Goal: Information Seeking & Learning: Check status

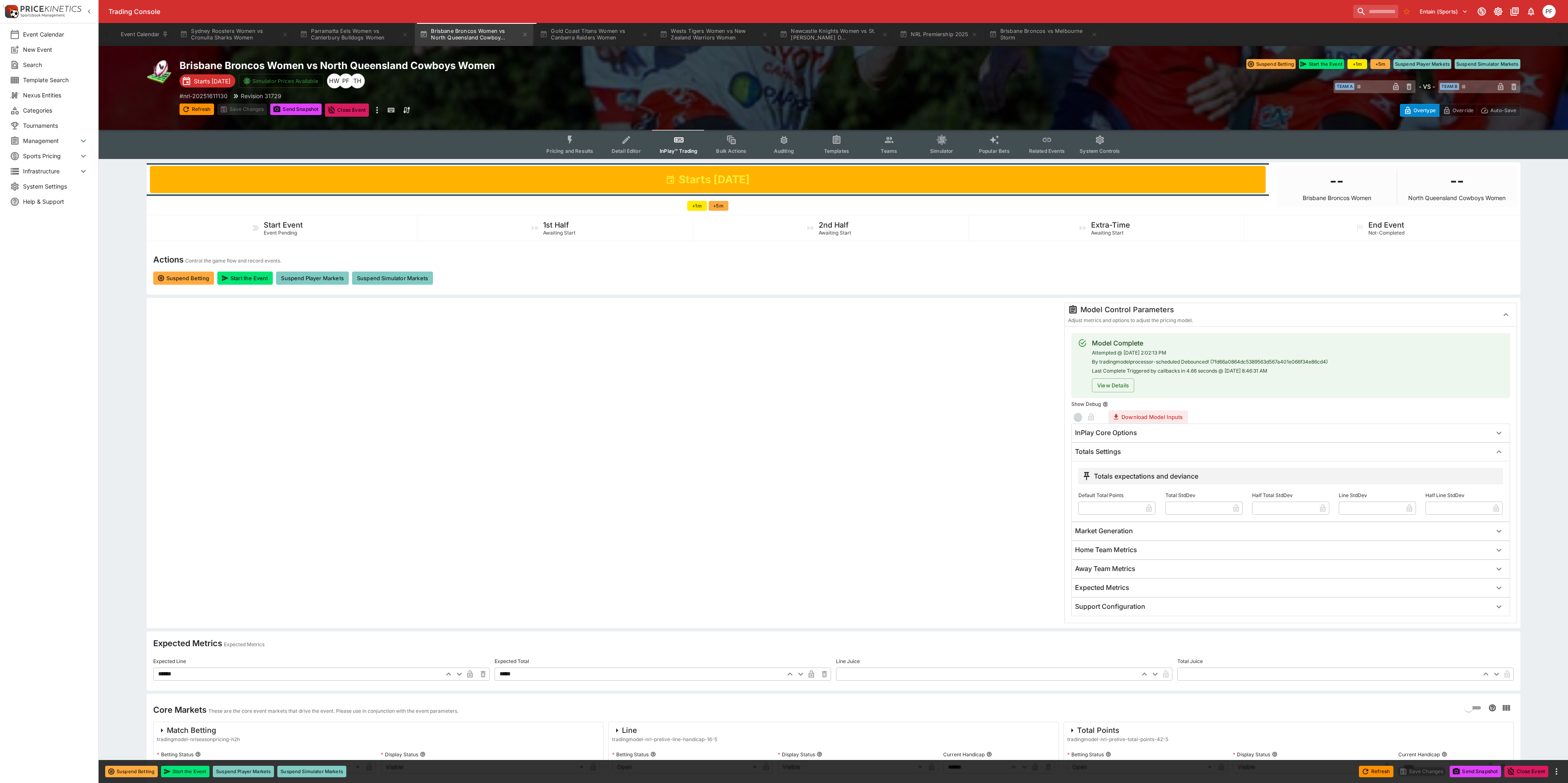
scroll to position [61, 0]
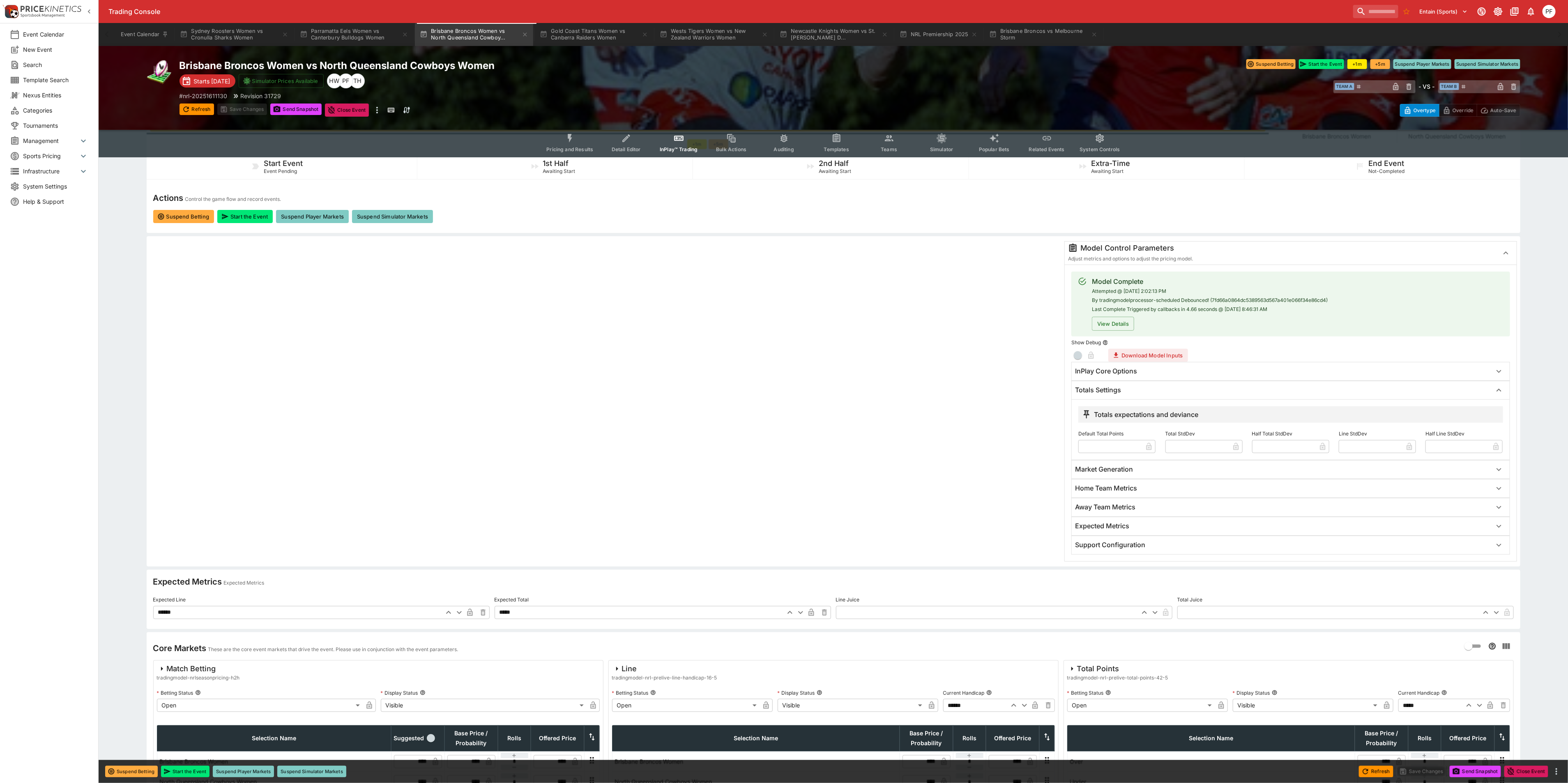
click at [768, 56] on div "Brisbane Broncos Women vs North Queensland Cowboys Women Starts in 1 day Simula…" at bounding box center [833, 88] width 1469 height 84
click at [130, 23] on button "Event Calendar" at bounding box center [144, 35] width 57 height 23
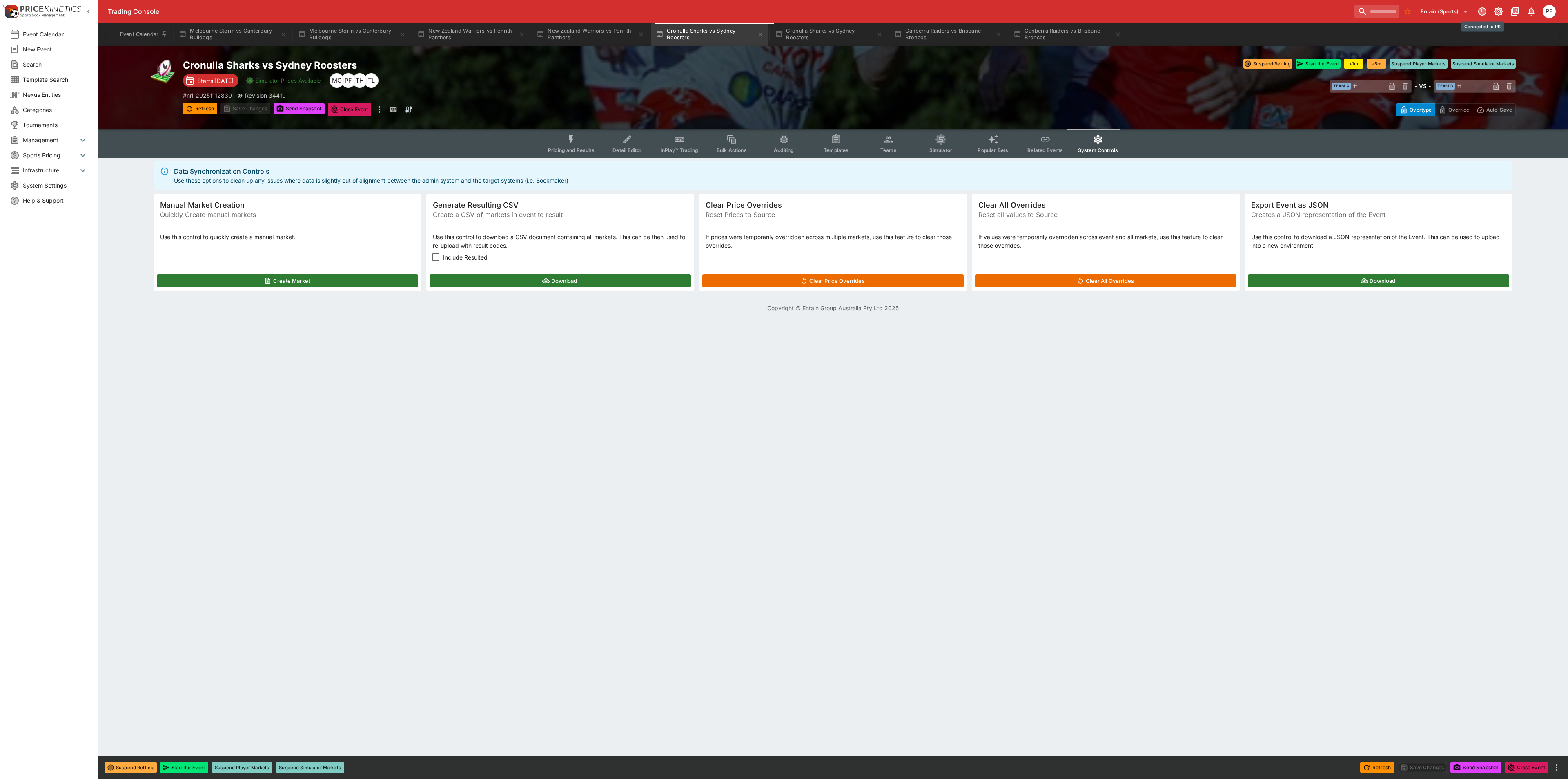
click at [1478, 8] on icon "Connected to PK" at bounding box center [1482, 11] width 10 height 10
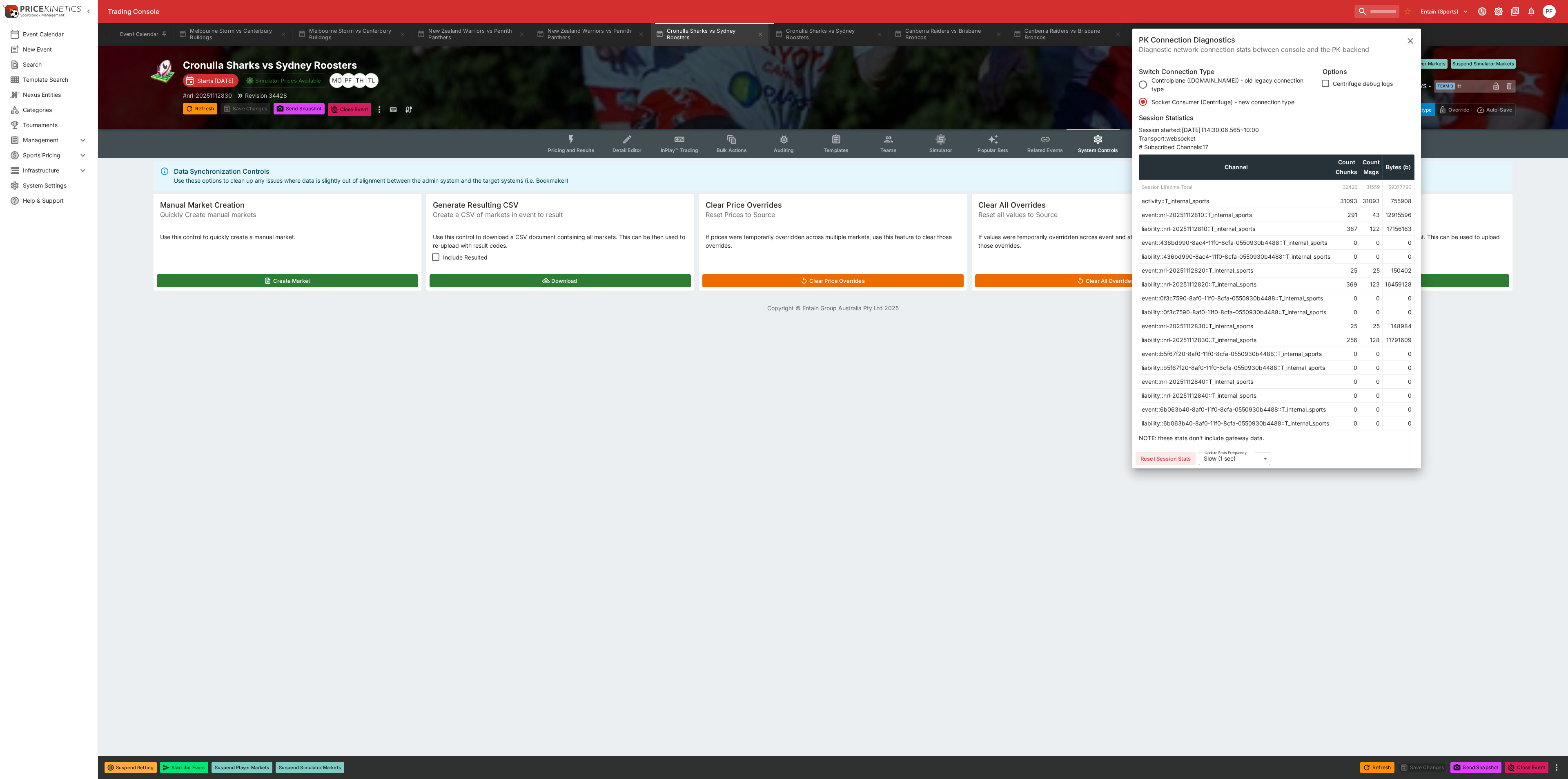
click at [1245, 322] on body "Trading Console Entain (Sports) PK Connection Diagnostics Diagnostic network co…" at bounding box center [784, 161] width 1568 height 322
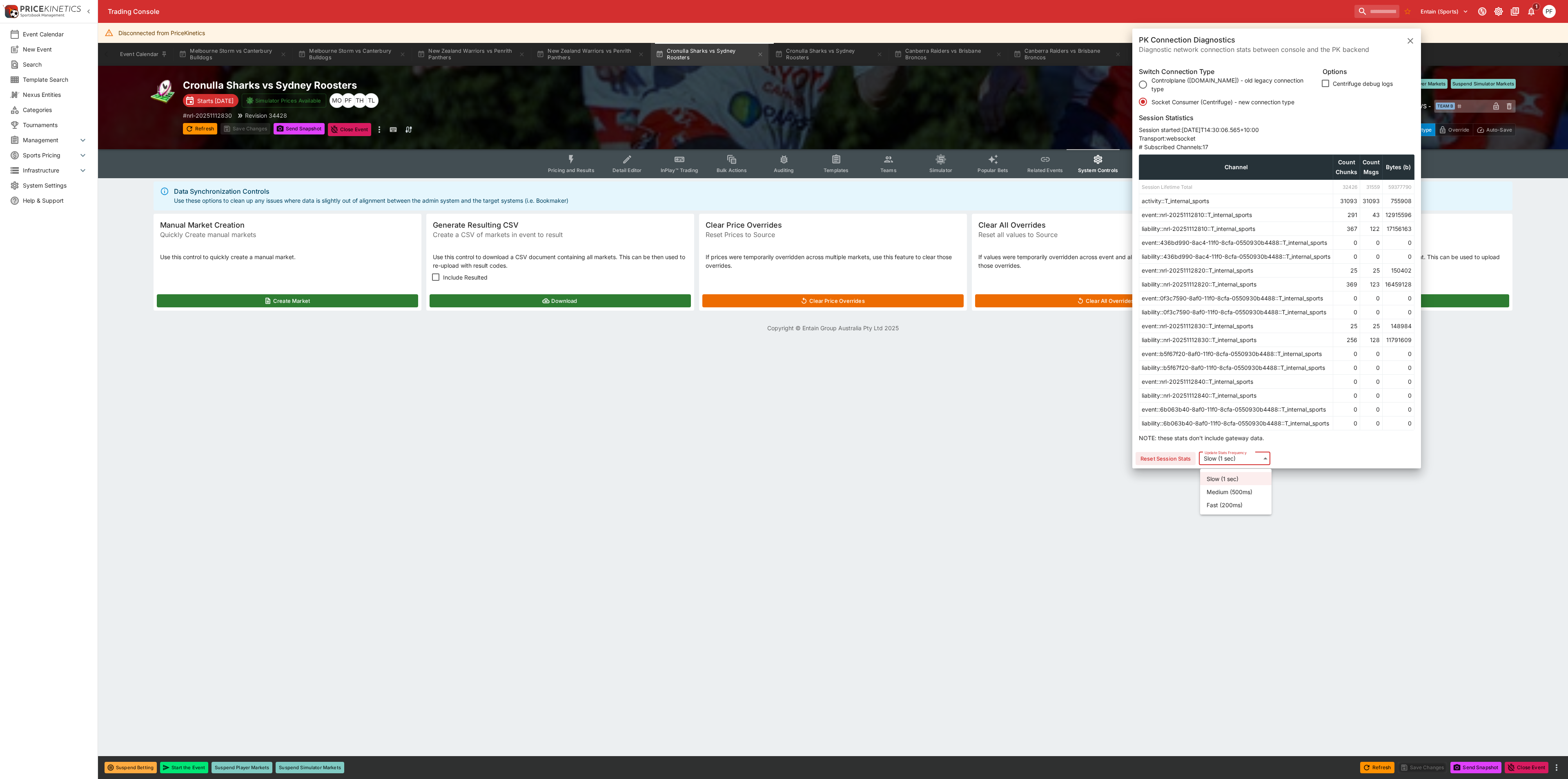
click at [1257, 463] on div at bounding box center [784, 389] width 1568 height 779
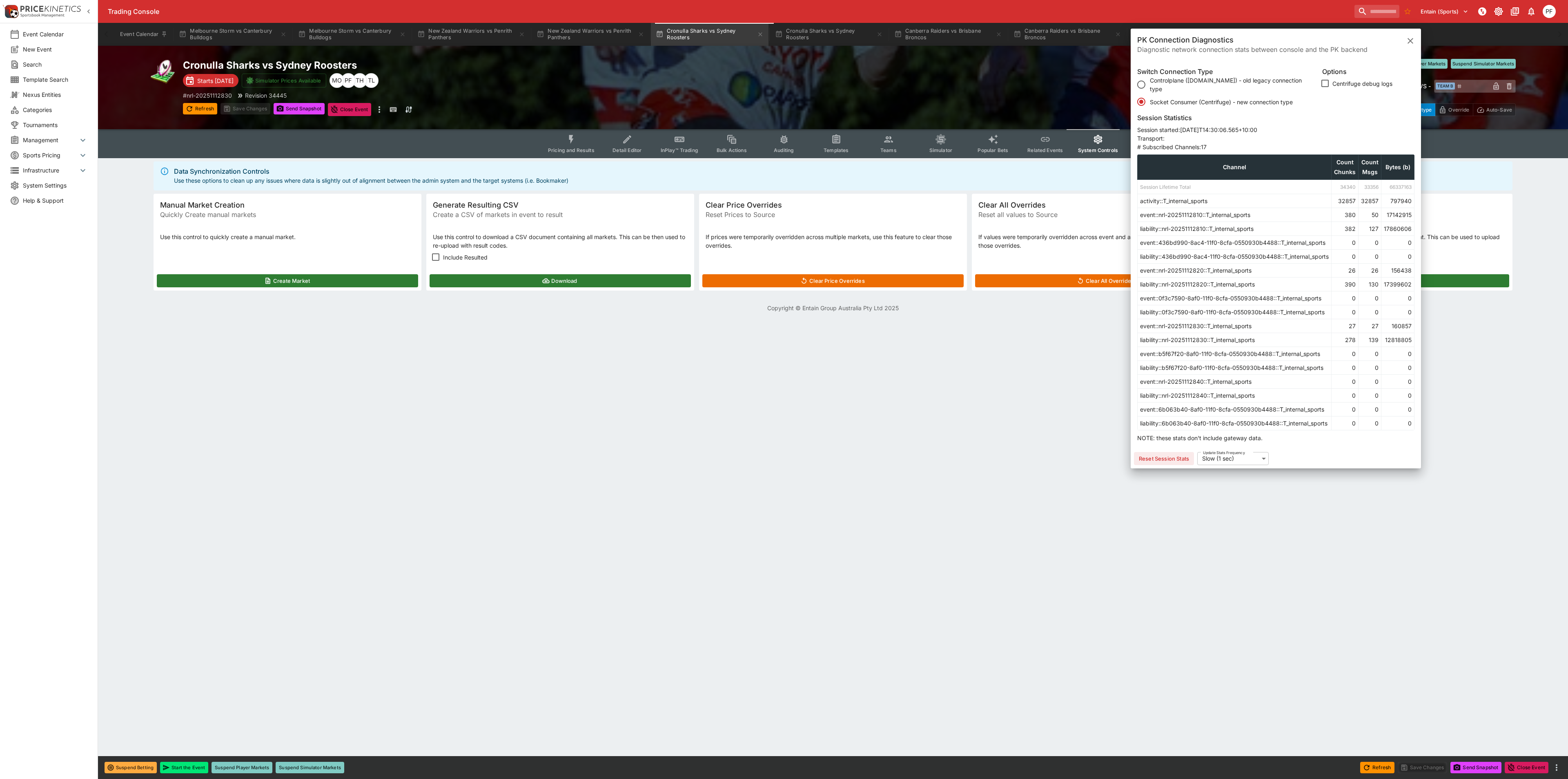
drag, startPoint x: 1415, startPoint y: 42, endPoint x: 1145, endPoint y: 91, distance: 274.4
click at [1415, 42] on button "close" at bounding box center [1410, 40] width 15 height 15
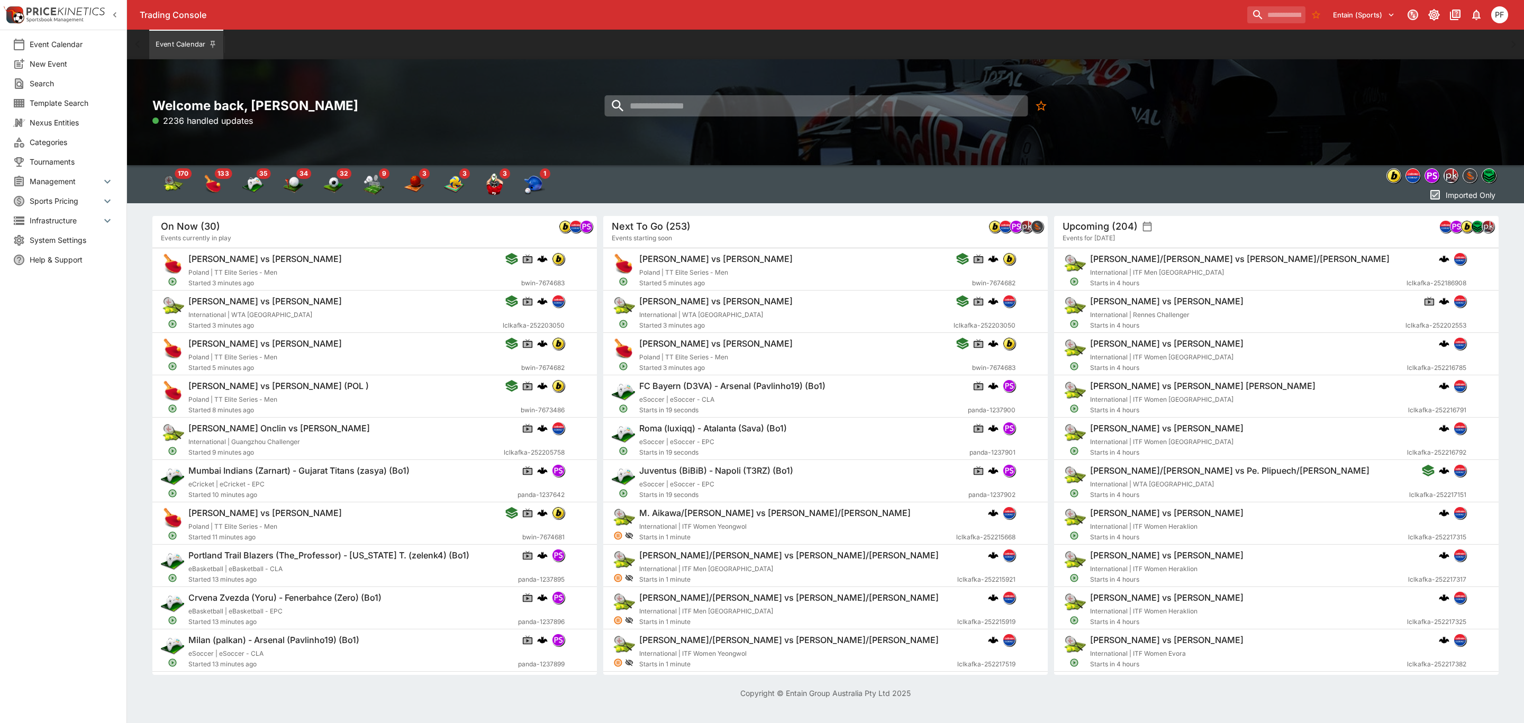
click at [640, 96] on input "search" at bounding box center [815, 105] width 423 height 21
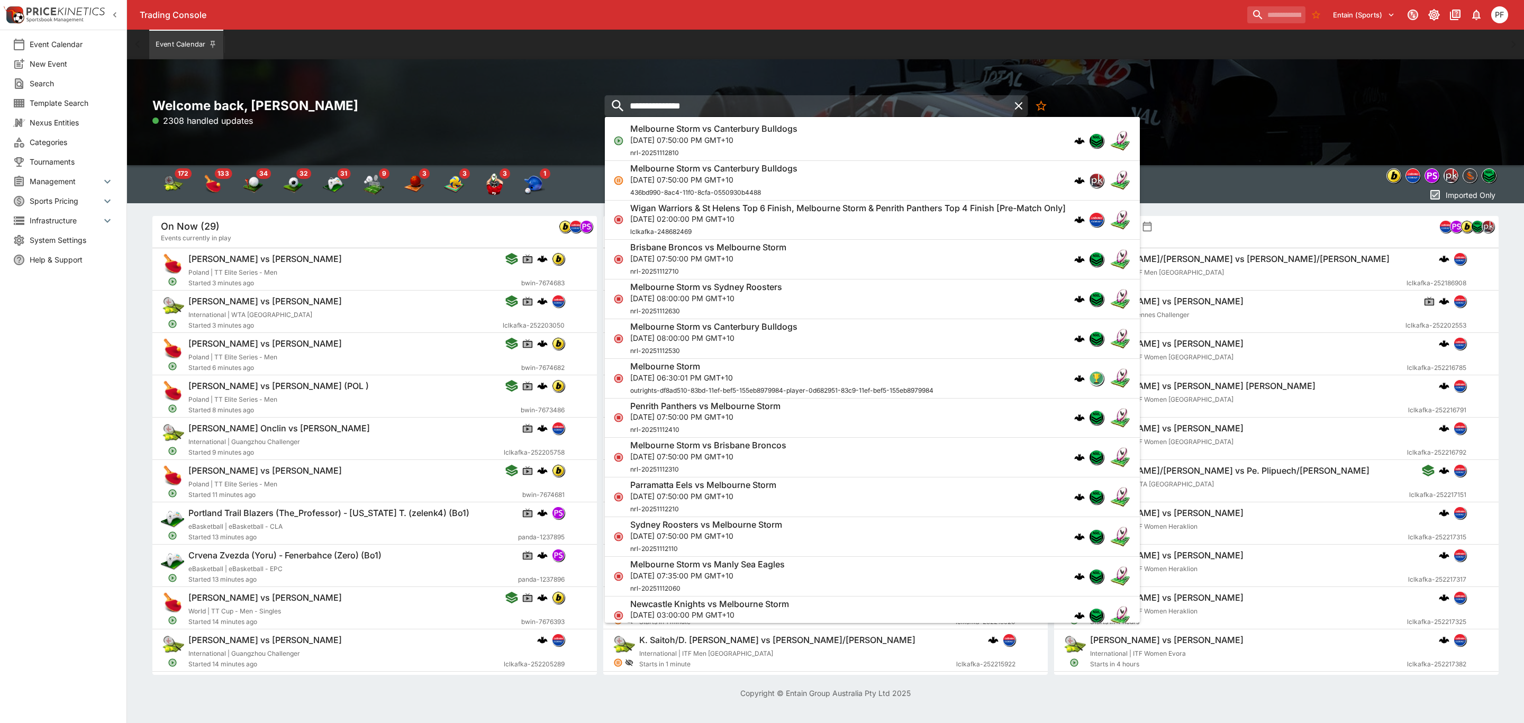
type input "**********"
click at [765, 124] on h6 "Melbourne Storm vs Canterbury Bulldogs" at bounding box center [713, 128] width 167 height 11
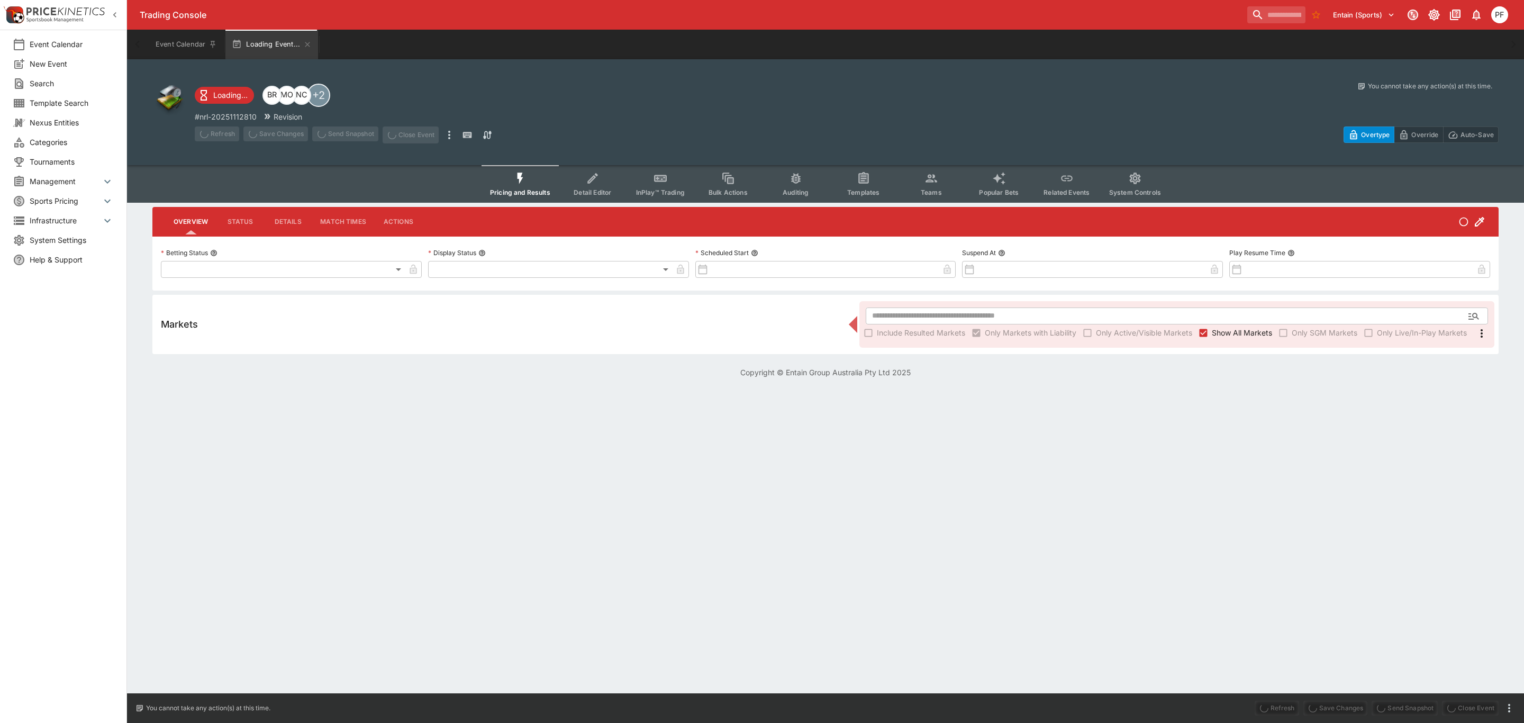
click at [866, 176] on icon "Event type filters" at bounding box center [863, 177] width 10 height 11
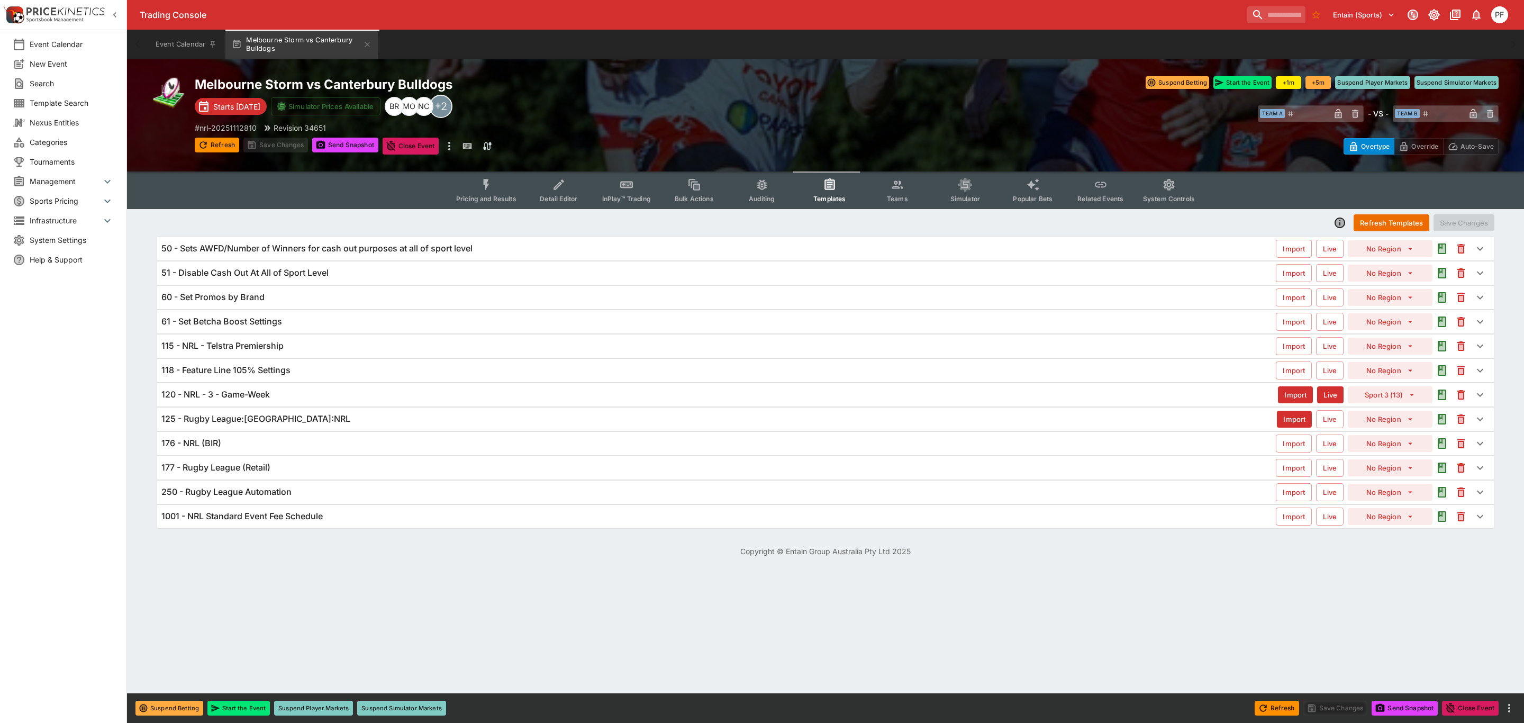
click at [249, 399] on h6 "120 - NRL - 3 - Game-Week" at bounding box center [215, 394] width 108 height 11
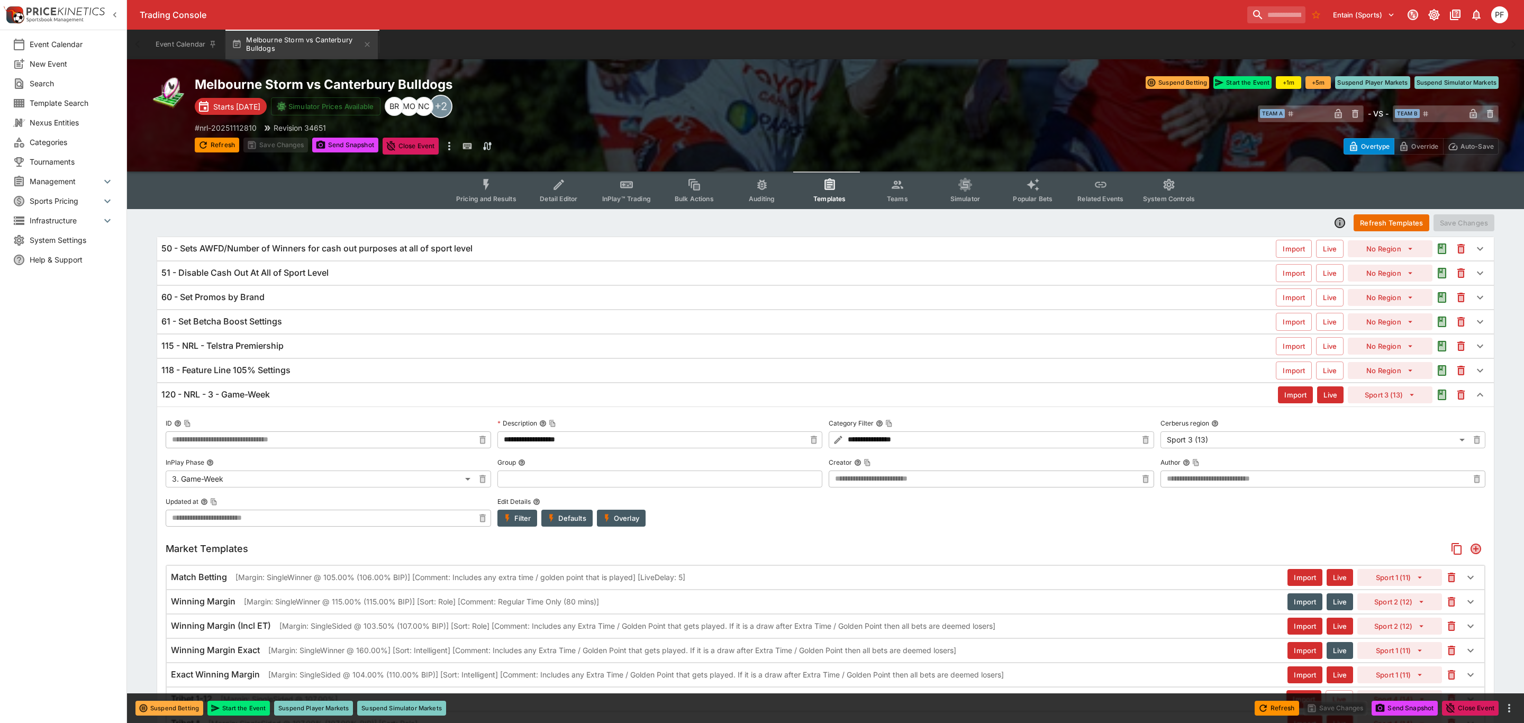
type input "**********"
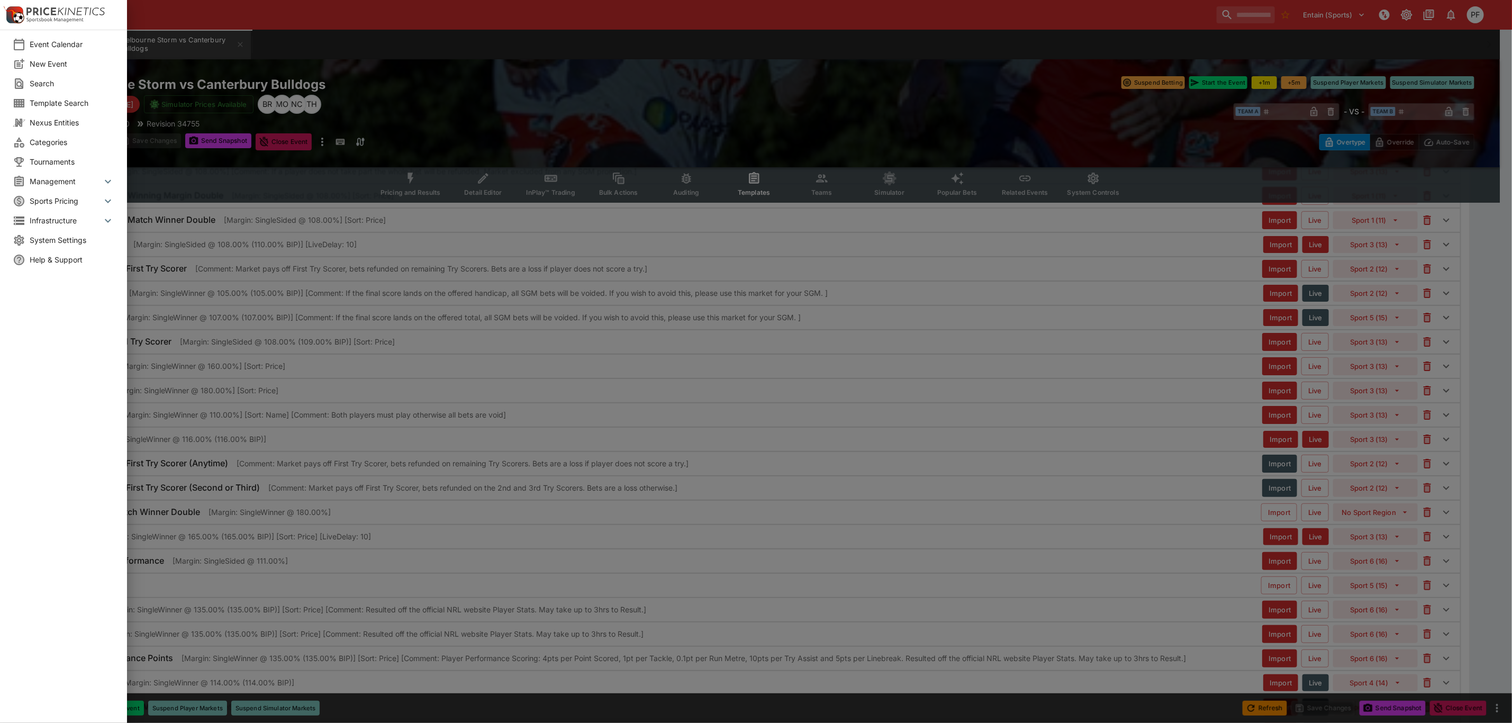
scroll to position [2539, 0]
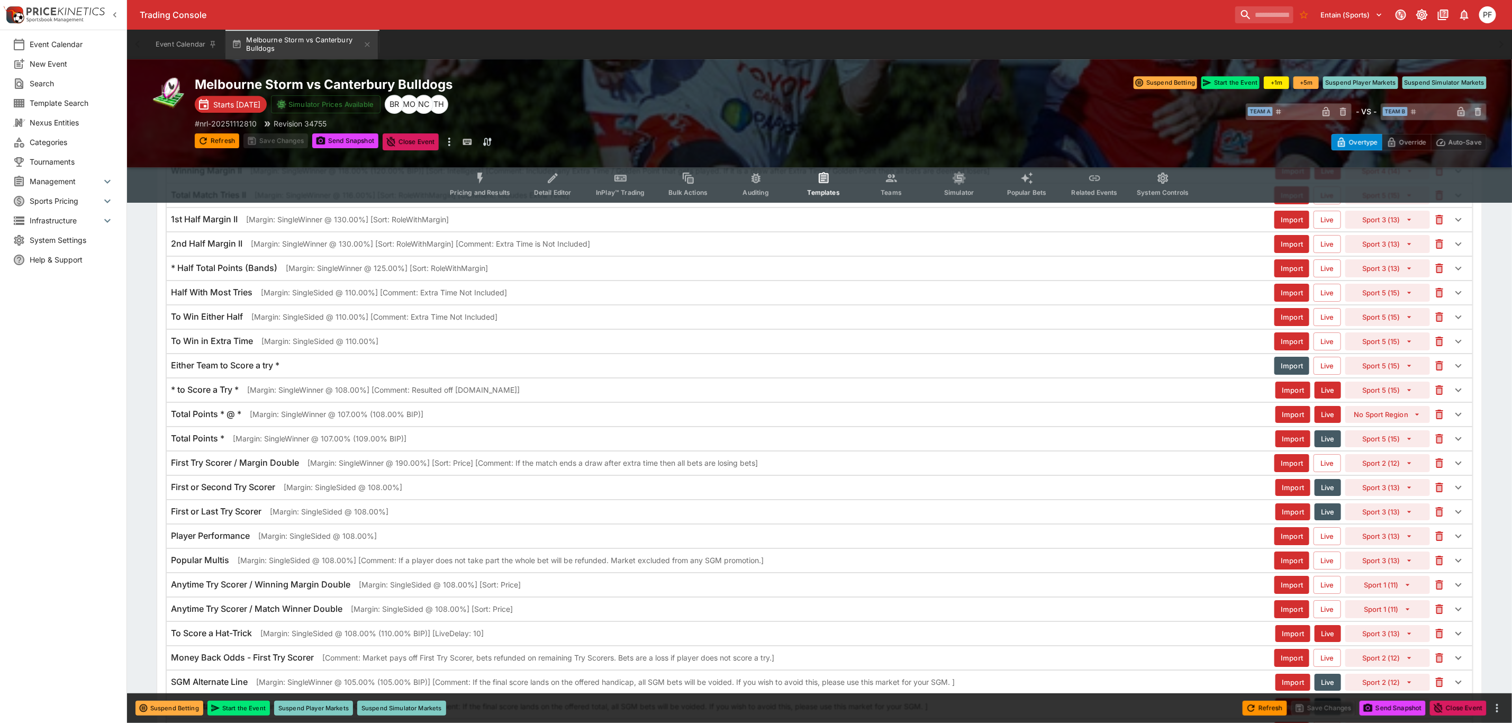
click at [389, 420] on p "[Margin: SingleWinner @ 107.00% (108.00% BIP)]" at bounding box center [337, 413] width 174 height 11
